Goal: Use online tool/utility

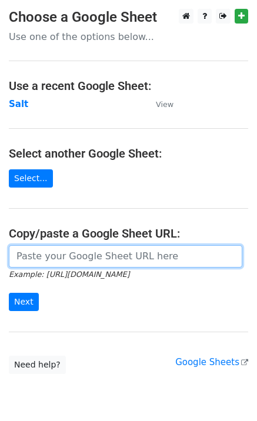
click at [44, 262] on input "url" at bounding box center [126, 256] width 234 height 22
click at [75, 258] on input "url" at bounding box center [126, 256] width 234 height 22
paste input "[URL][DOMAIN_NAME]"
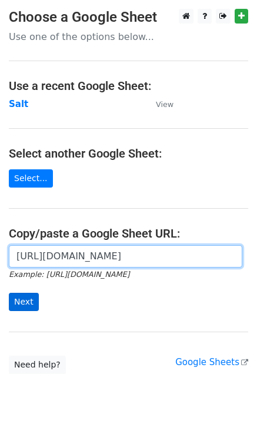
type input "[URL][DOMAIN_NAME]"
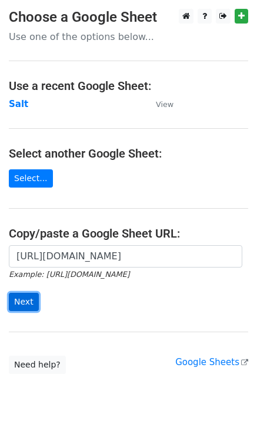
scroll to position [0, 0]
click at [25, 299] on input "Next" at bounding box center [24, 302] width 30 height 18
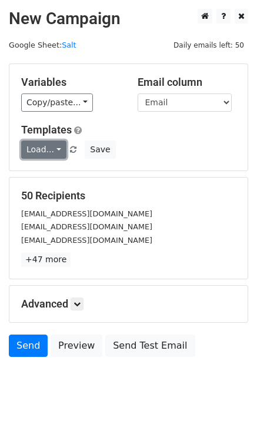
click at [30, 154] on link "Load..." at bounding box center [43, 150] width 45 height 18
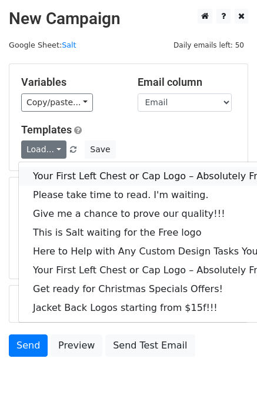
click at [45, 171] on link "Your First Left Chest or Cap Logo – Absolutely Free" at bounding box center [159, 176] width 281 height 19
